Goal: Find specific page/section: Find specific page/section

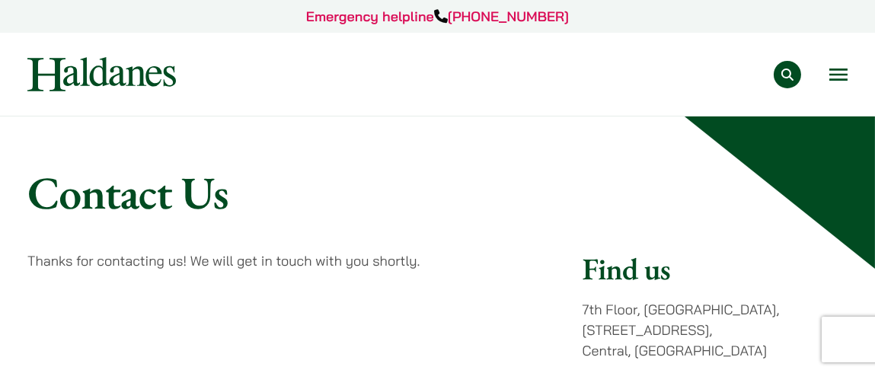
click at [832, 71] on button "Open menu" at bounding box center [838, 75] width 18 height 12
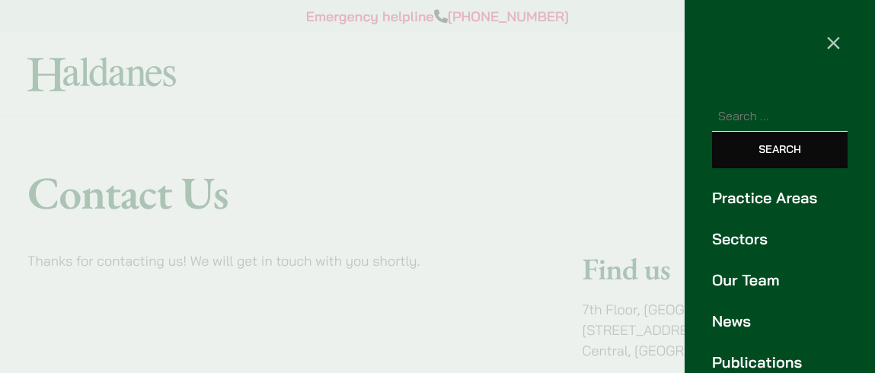
click at [749, 278] on link "Our Team" at bounding box center [780, 280] width 136 height 23
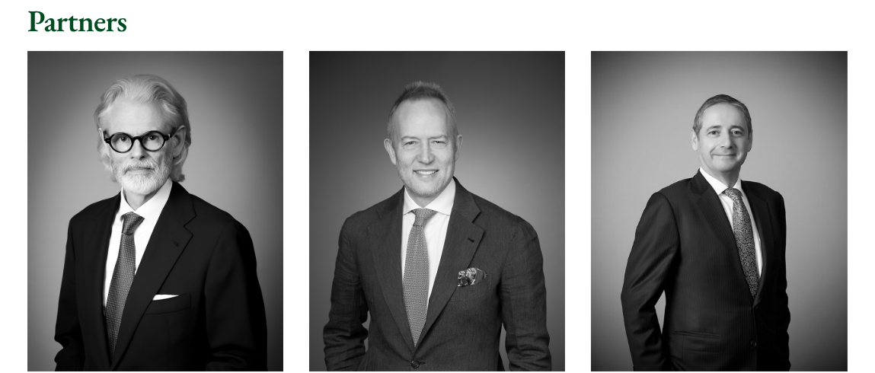
scroll to position [608, 0]
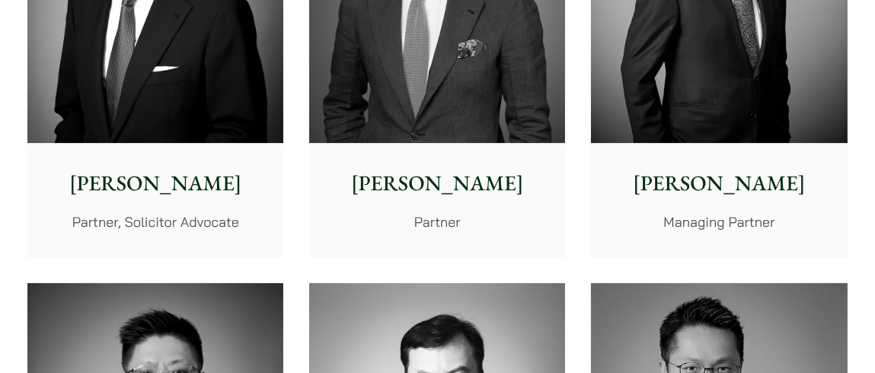
click at [446, 183] on p "[PERSON_NAME]" at bounding box center [437, 184] width 232 height 32
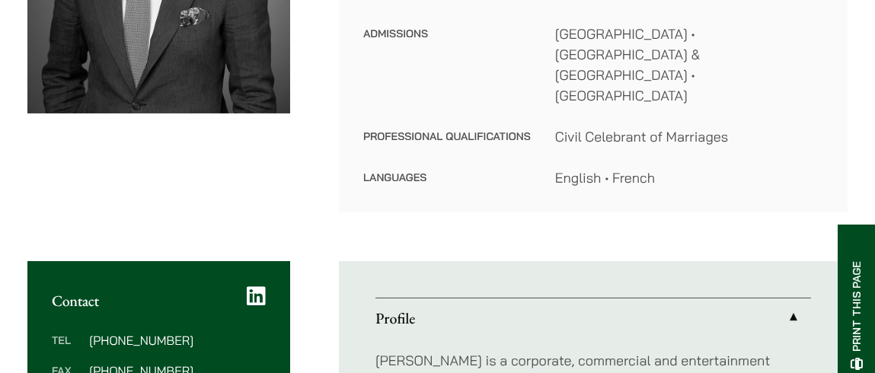
scroll to position [456, 0]
